Goal: Find specific page/section: Find specific page/section

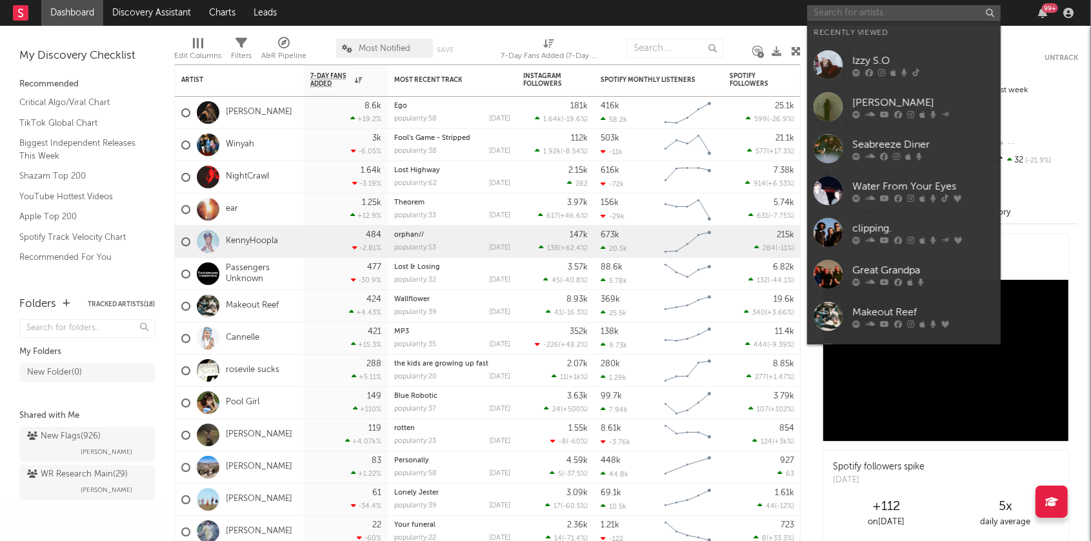
click at [867, 9] on input "text" at bounding box center [904, 13] width 194 height 16
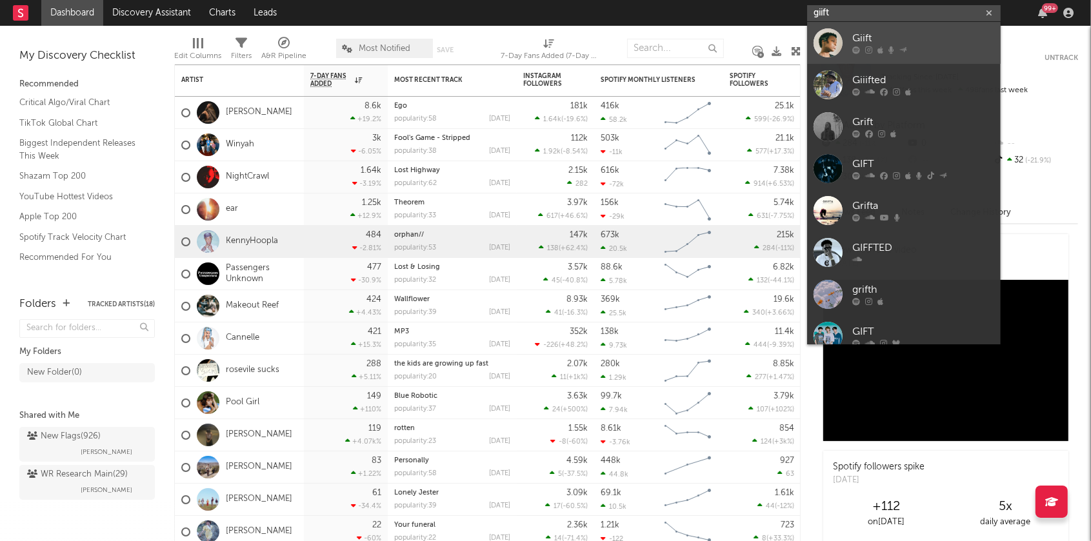
type input "giift"
click at [898, 42] on div "Giift" at bounding box center [923, 38] width 142 height 15
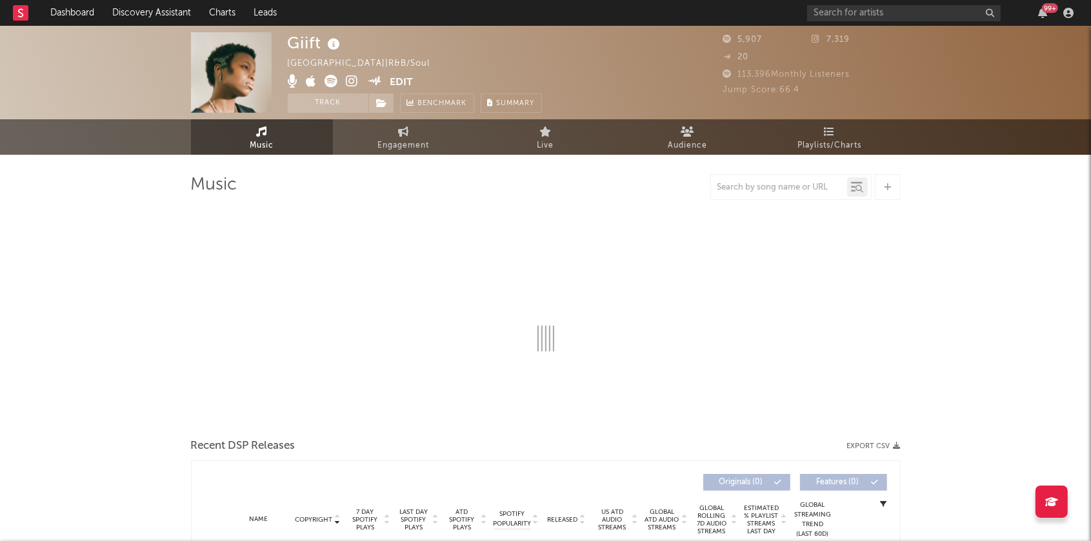
select select "6m"
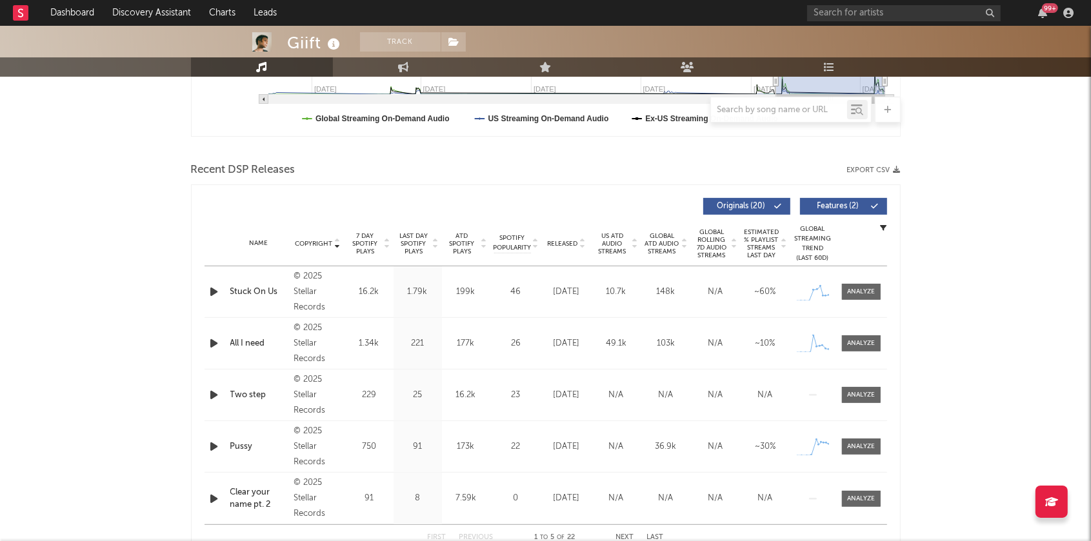
scroll to position [454, 0]
